Goal: Information Seeking & Learning: Find specific fact

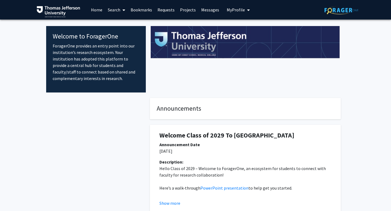
click at [117, 9] on link "Search" at bounding box center [116, 9] width 23 height 19
click at [123, 24] on span "Faculty/Staff" at bounding box center [125, 25] width 40 height 11
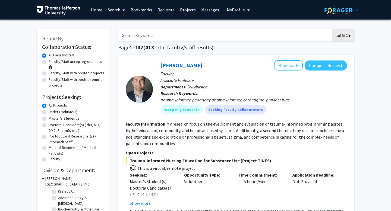
click at [75, 61] on label "Faculty/Staff accepting students" at bounding box center [75, 62] width 53 height 6
click at [52, 61] on input "Faculty/Staff accepting students" at bounding box center [51, 61] width 4 height 4
radio input "true"
click at [80, 72] on label "Faculty/Staff with posted projects" at bounding box center [77, 73] width 56 height 6
click at [52, 72] on input "Faculty/Staff with posted projects" at bounding box center [51, 72] width 4 height 4
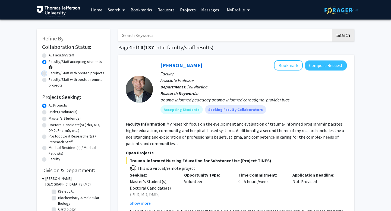
radio input "true"
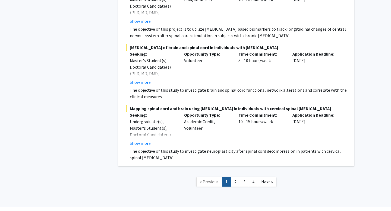
scroll to position [3940, 0]
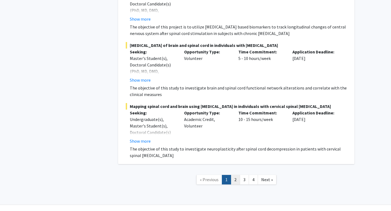
click at [232, 175] on link "2" at bounding box center [235, 179] width 9 height 9
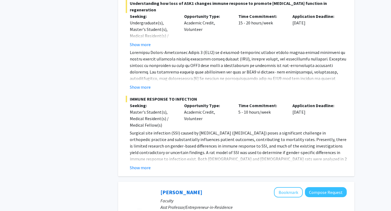
scroll to position [350, 0]
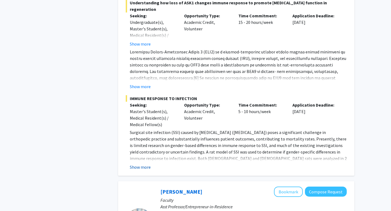
click at [140, 164] on button "Show more" at bounding box center [140, 167] width 21 height 7
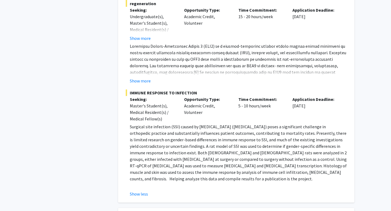
scroll to position [351, 0]
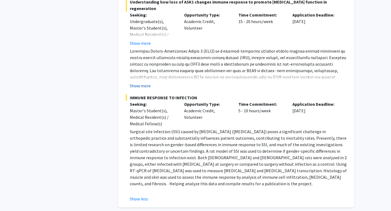
click at [143, 82] on button "Show more" at bounding box center [140, 85] width 21 height 7
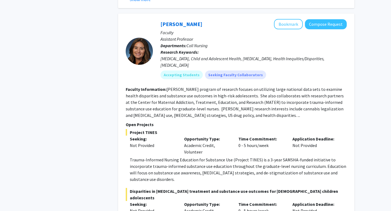
scroll to position [2414, 0]
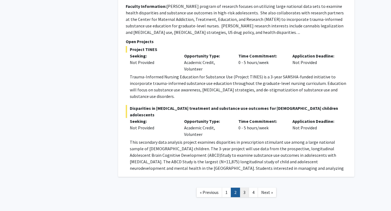
click at [247, 188] on link "3" at bounding box center [244, 192] width 9 height 9
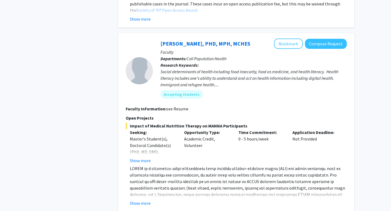
scroll to position [1756, 0]
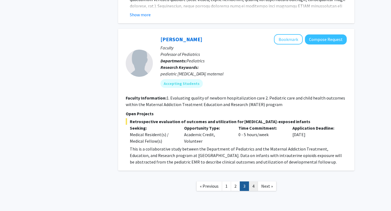
click at [253, 182] on link "4" at bounding box center [253, 186] width 9 height 9
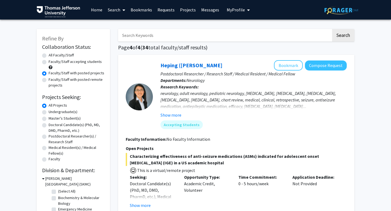
click at [77, 64] on label "Faculty/Staff accepting students" at bounding box center [75, 62] width 53 height 6
click at [52, 62] on input "Faculty/Staff accepting students" at bounding box center [51, 61] width 4 height 4
radio input "true"
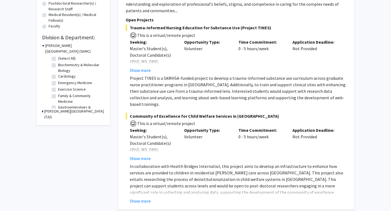
click at [58, 76] on label "Cardiology" at bounding box center [67, 77] width 18 height 6
click at [58, 76] on input "Cardiology" at bounding box center [60, 76] width 4 height 4
checkbox input "true"
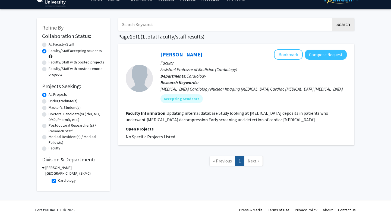
scroll to position [19, 0]
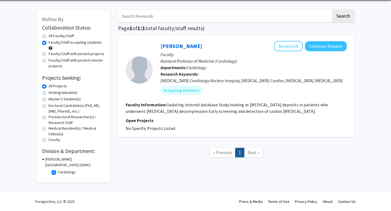
click at [44, 159] on icon at bounding box center [43, 160] width 2 height 6
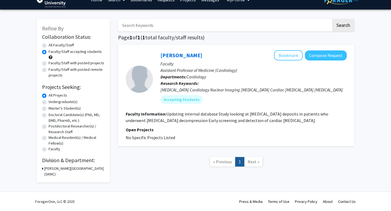
scroll to position [10, 0]
click at [45, 171] on h3 "[PERSON_NAME][GEOGRAPHIC_DATA] (SKMC)" at bounding box center [74, 171] width 60 height 11
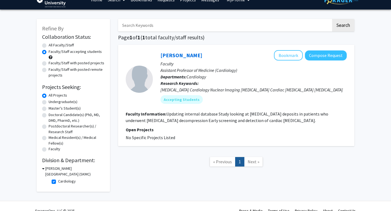
scroll to position [19, 0]
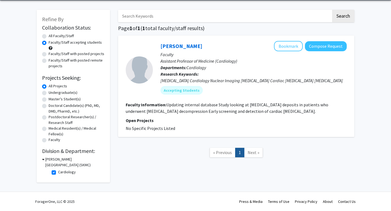
click at [58, 172] on label "Cardiology" at bounding box center [67, 172] width 18 height 6
click at [58, 172] on input "Cardiology" at bounding box center [60, 171] width 4 height 4
checkbox input "false"
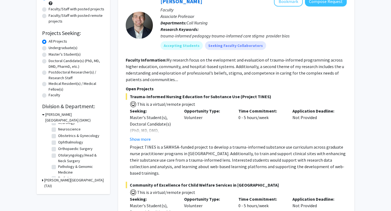
scroll to position [129, 0]
click at [58, 148] on label "Orthopaedic Surgery" at bounding box center [75, 148] width 34 height 6
click at [58, 148] on input "Orthopaedic Surgery" at bounding box center [60, 147] width 4 height 4
checkbox input "true"
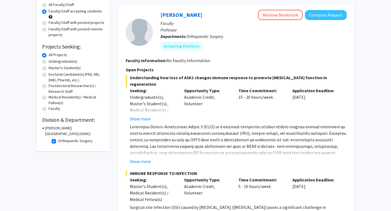
scroll to position [50, 0]
click at [58, 142] on label "Orthopaedic Surgery" at bounding box center [75, 141] width 34 height 6
click at [58, 142] on input "Orthopaedic Surgery" at bounding box center [60, 140] width 4 height 4
checkbox input "false"
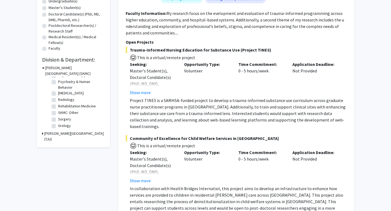
scroll to position [112, 0]
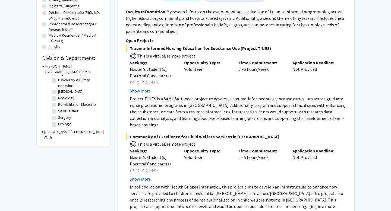
click at [58, 118] on label "Surgery" at bounding box center [64, 118] width 13 height 6
click at [58, 118] on input "Surgery" at bounding box center [60, 117] width 4 height 4
checkbox input "true"
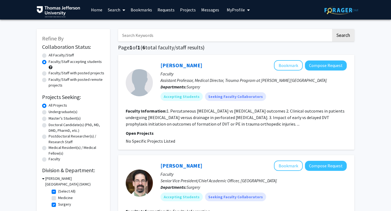
click at [151, 31] on input "Search Keywords" at bounding box center [224, 35] width 213 height 12
type input "[PERSON_NAME]"
click at [332, 29] on button "Search" at bounding box center [343, 35] width 22 height 12
radio input "true"
checkbox input "false"
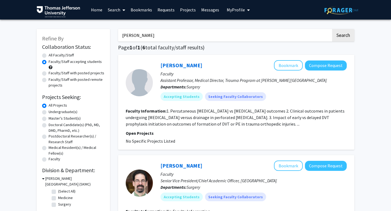
checkbox input "false"
